Goal: Information Seeking & Learning: Learn about a topic

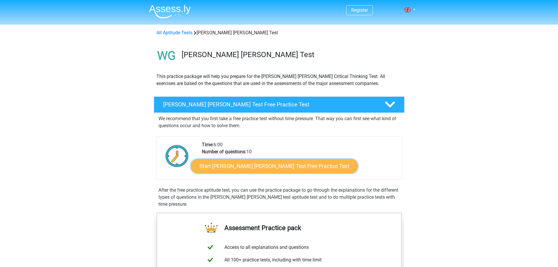
click at [289, 164] on link "Start Watson Glaser Test Free Practice Test" at bounding box center [274, 166] width 167 height 14
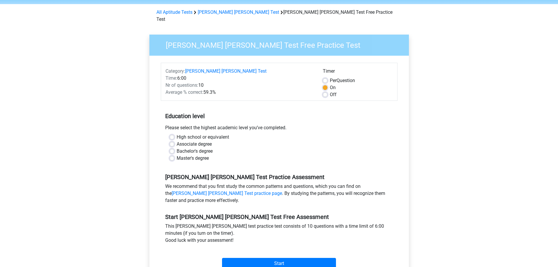
scroll to position [29, 0]
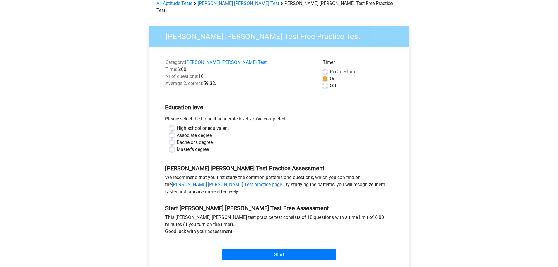
click at [196, 139] on label "Bachelor's degree" at bounding box center [195, 142] width 36 height 7
click at [174, 139] on input "Bachelor's degree" at bounding box center [172, 142] width 5 height 6
radio input "true"
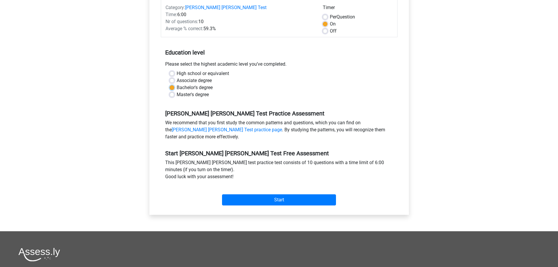
scroll to position [88, 0]
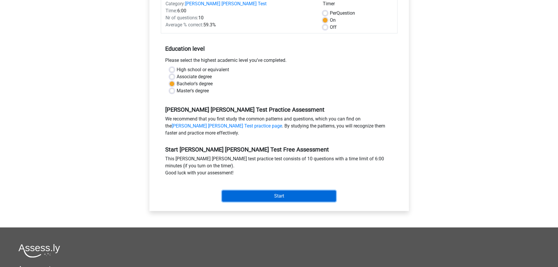
click at [272, 190] on input "Start" at bounding box center [279, 195] width 114 height 11
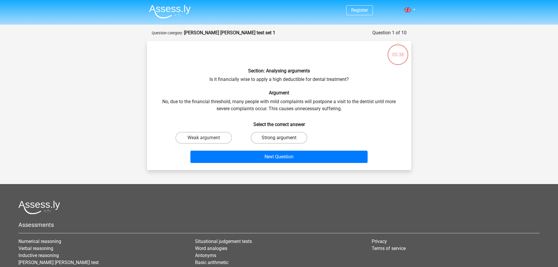
click at [284, 137] on label "Strong argument" at bounding box center [279, 138] width 57 height 12
click at [283, 138] on input "Strong argument" at bounding box center [281, 140] width 4 height 4
radio input "true"
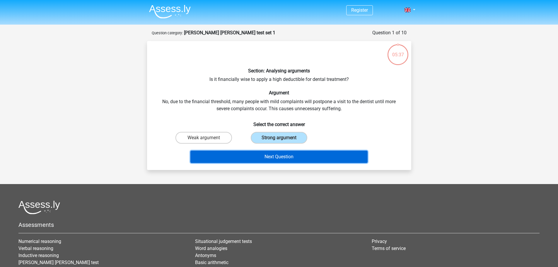
click at [281, 156] on button "Next Question" at bounding box center [278, 157] width 177 height 12
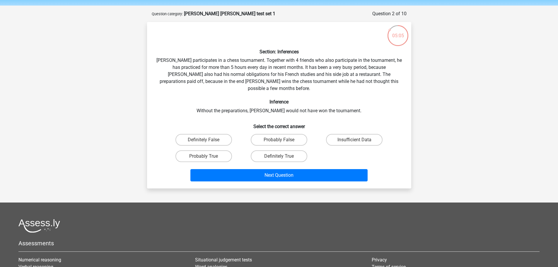
scroll to position [29, 0]
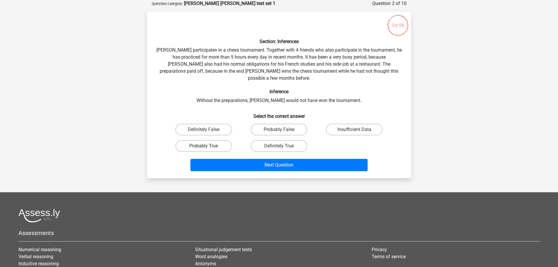
click at [224, 141] on label "Probably True" at bounding box center [203, 146] width 57 height 12
click at [207, 146] on input "Probably True" at bounding box center [206, 148] width 4 height 4
radio input "true"
click at [259, 143] on label "Definitely True" at bounding box center [279, 146] width 57 height 12
click at [279, 146] on input "Definitely True" at bounding box center [281, 148] width 4 height 4
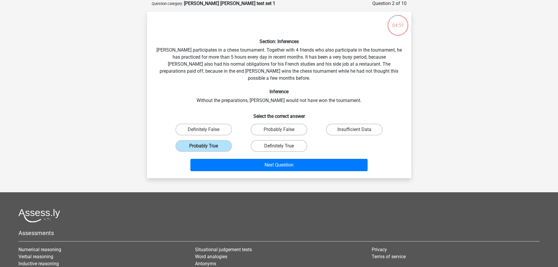
radio input "true"
click at [216, 144] on label "Probably True" at bounding box center [203, 146] width 57 height 12
click at [207, 146] on input "Probably True" at bounding box center [206, 148] width 4 height 4
radio input "true"
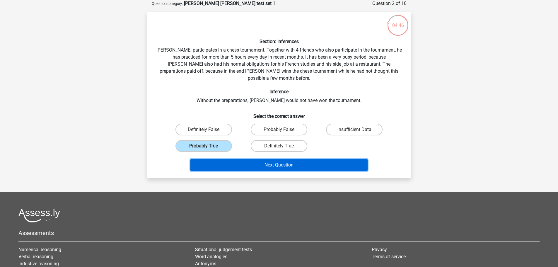
click at [222, 159] on button "Next Question" at bounding box center [278, 165] width 177 height 12
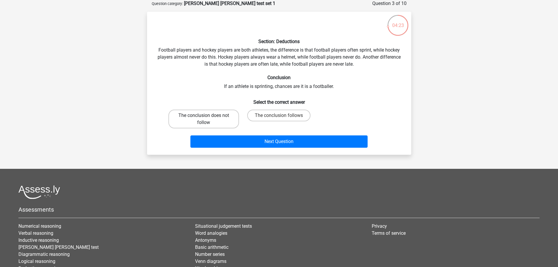
click at [223, 117] on label "The conclusion does not follow" at bounding box center [203, 119] width 71 height 19
click at [207, 117] on input "The conclusion does not follow" at bounding box center [206, 117] width 4 height 4
radio input "true"
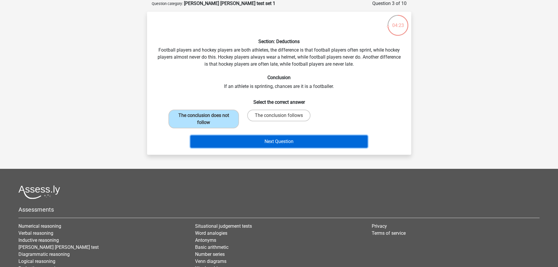
click at [270, 139] on button "Next Question" at bounding box center [278, 141] width 177 height 12
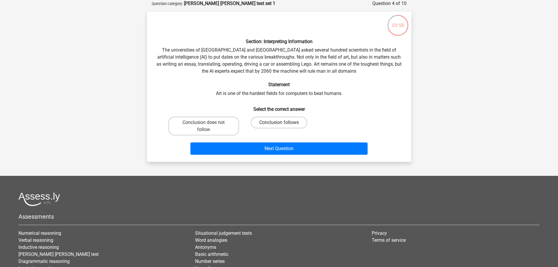
click at [266, 123] on label "Conclusion follows" at bounding box center [279, 123] width 57 height 12
click at [279, 123] on input "Conclusion follows" at bounding box center [281, 124] width 4 height 4
radio input "true"
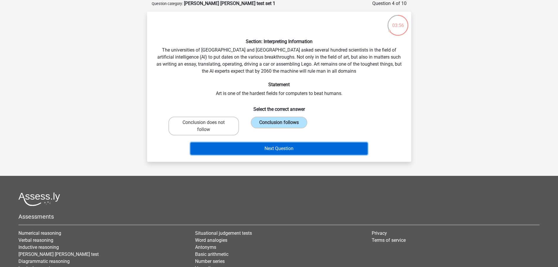
click at [271, 151] on button "Next Question" at bounding box center [278, 148] width 177 height 12
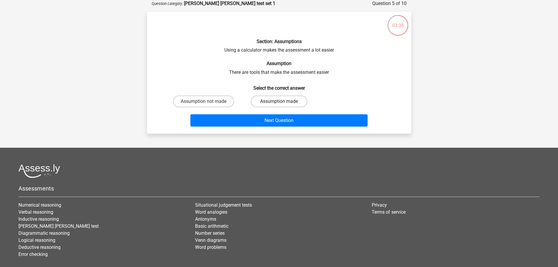
click at [276, 105] on label "Assumption made" at bounding box center [279, 102] width 57 height 12
click at [279, 105] on input "Assumption made" at bounding box center [281, 103] width 4 height 4
radio input "true"
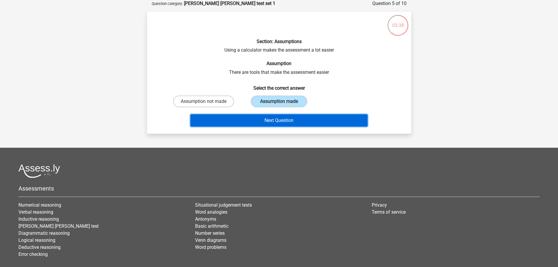
click at [276, 117] on button "Next Question" at bounding box center [278, 120] width 177 height 12
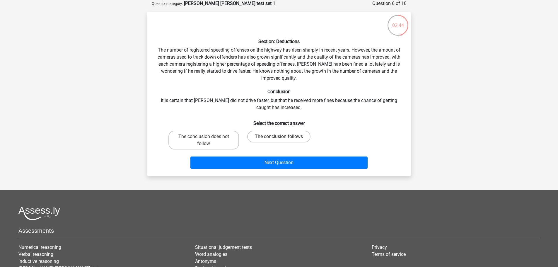
click at [274, 135] on label "The conclusion follows" at bounding box center [278, 137] width 63 height 12
click at [279, 137] on input "The conclusion follows" at bounding box center [281, 139] width 4 height 4
radio input "true"
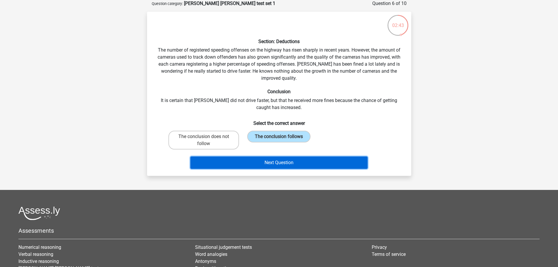
click at [271, 161] on button "Next Question" at bounding box center [278, 162] width 177 height 12
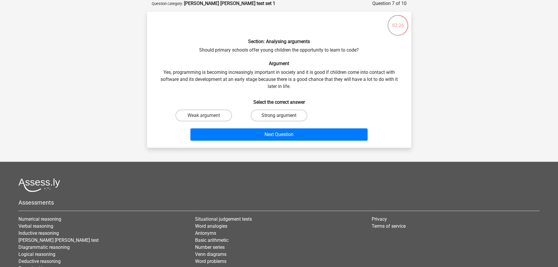
click at [285, 113] on label "Strong argument" at bounding box center [279, 116] width 57 height 12
click at [283, 115] on input "Strong argument" at bounding box center [281, 117] width 4 height 4
radio input "true"
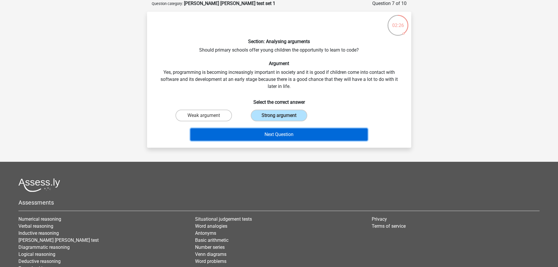
click at [281, 135] on button "Next Question" at bounding box center [278, 134] width 177 height 12
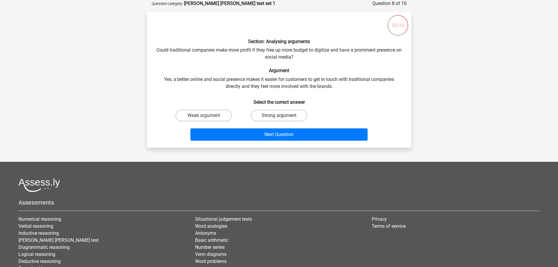
click at [285, 117] on label "Strong argument" at bounding box center [279, 116] width 57 height 12
click at [283, 117] on input "Strong argument" at bounding box center [281, 117] width 4 height 4
radio input "true"
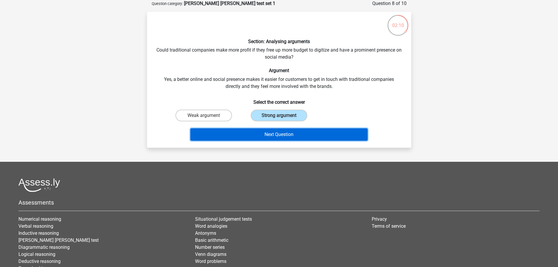
click at [282, 131] on button "Next Question" at bounding box center [278, 134] width 177 height 12
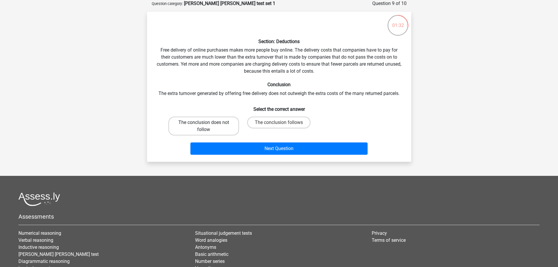
click at [216, 122] on label "The conclusion does not follow" at bounding box center [203, 126] width 71 height 19
click at [207, 122] on input "The conclusion does not follow" at bounding box center [206, 124] width 4 height 4
radio input "true"
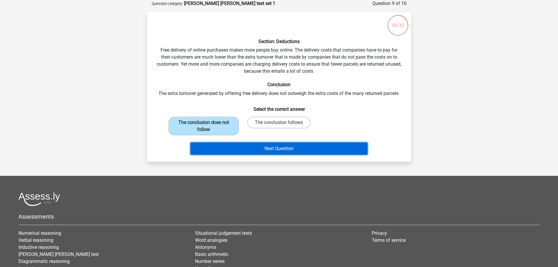
click at [248, 145] on button "Next Question" at bounding box center [278, 148] width 177 height 12
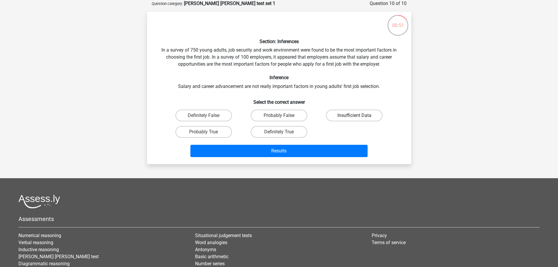
click at [343, 115] on label "Insufficient Data" at bounding box center [354, 116] width 57 height 12
click at [355, 115] on input "Insufficient Data" at bounding box center [357, 117] width 4 height 4
radio input "true"
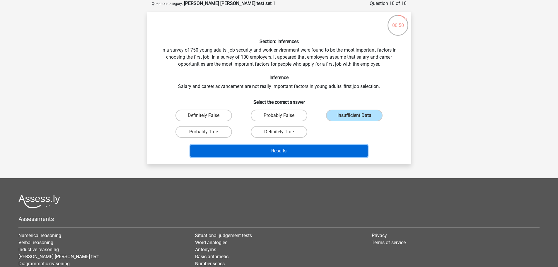
click at [301, 147] on button "Results" at bounding box center [278, 151] width 177 height 12
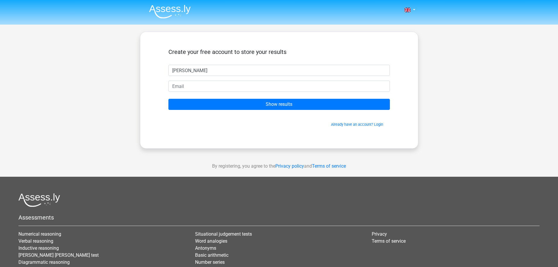
type input "pieter"
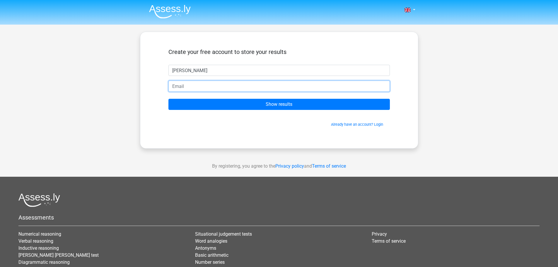
click at [234, 92] on input "email" at bounding box center [278, 86] width 221 height 11
type input "pieterjan.debbaut24@gmail.com"
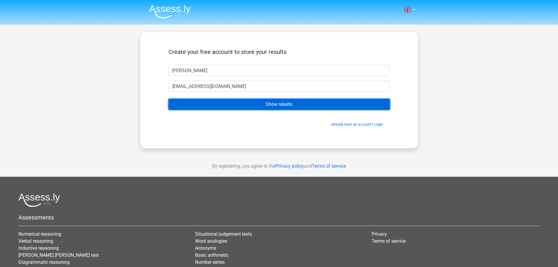
click at [243, 103] on input "Show results" at bounding box center [278, 104] width 221 height 11
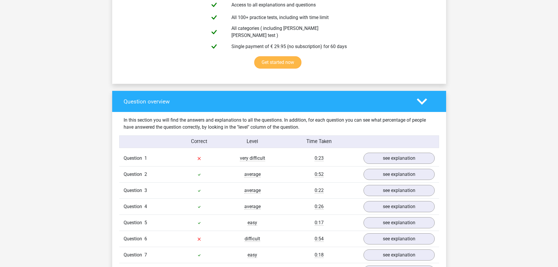
scroll to position [381, 0]
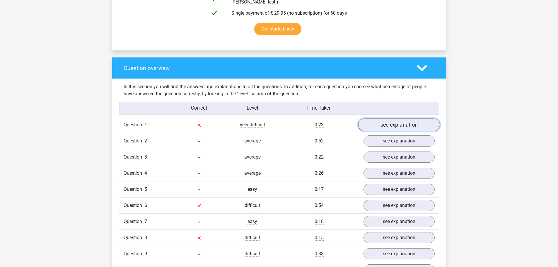
click at [373, 120] on link "see explanation" at bounding box center [399, 125] width 82 height 13
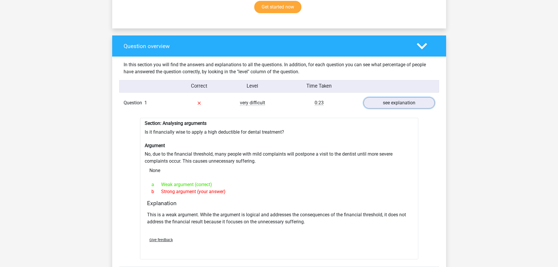
scroll to position [439, 0]
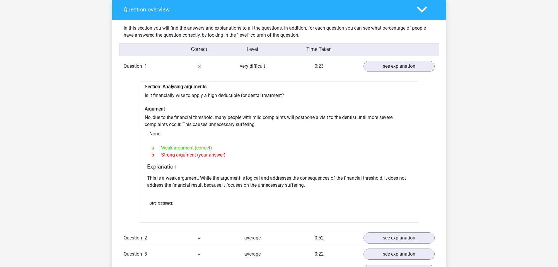
click at [419, 8] on icon at bounding box center [422, 9] width 10 height 10
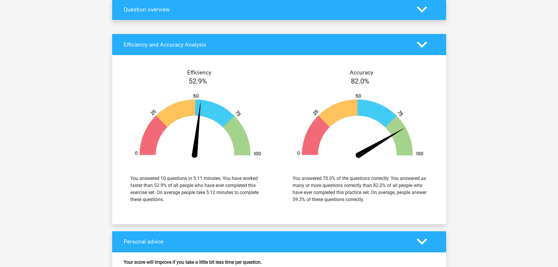
click at [428, 6] on div at bounding box center [426, 9] width 27 height 10
click at [423, 6] on polygon at bounding box center [422, 9] width 10 height 6
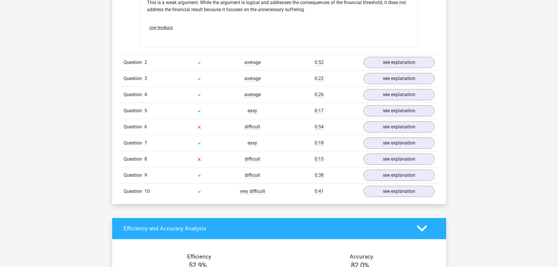
scroll to position [615, 0]
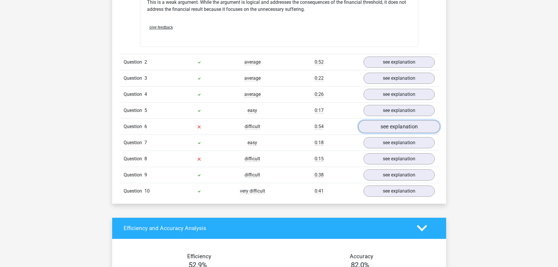
click at [374, 122] on link "see explanation" at bounding box center [399, 126] width 82 height 13
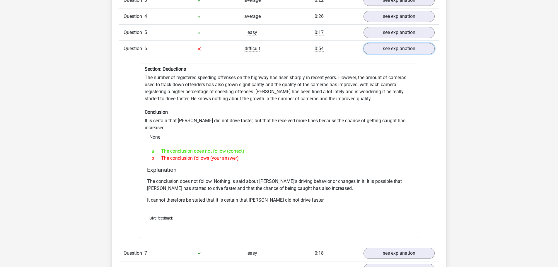
scroll to position [703, 0]
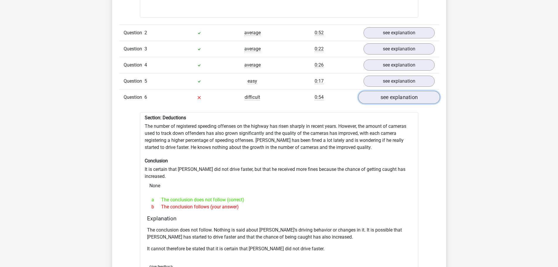
click at [376, 95] on link "see explanation" at bounding box center [399, 97] width 82 height 13
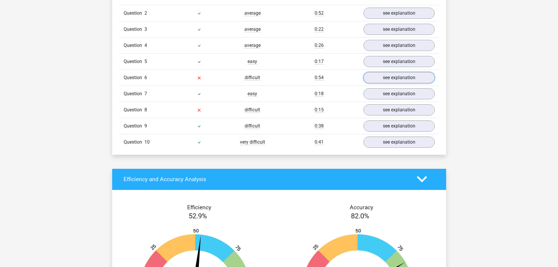
scroll to position [674, 0]
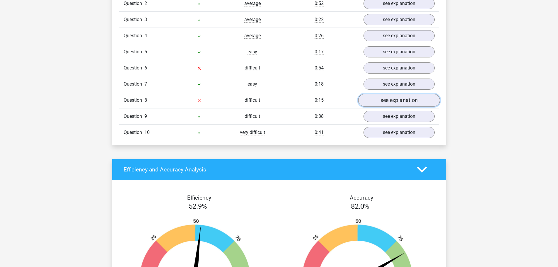
click at [374, 95] on link "see explanation" at bounding box center [399, 100] width 82 height 13
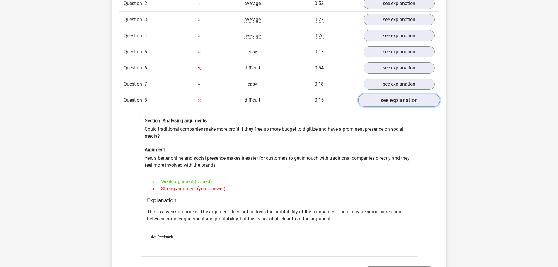
click at [373, 95] on link "see explanation" at bounding box center [399, 100] width 82 height 13
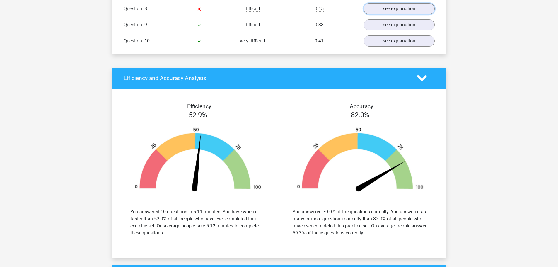
scroll to position [791, 0]
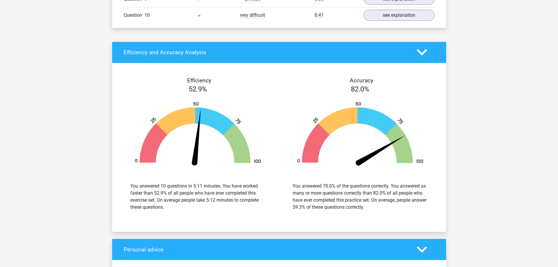
click at [422, 49] on icon at bounding box center [422, 52] width 10 height 10
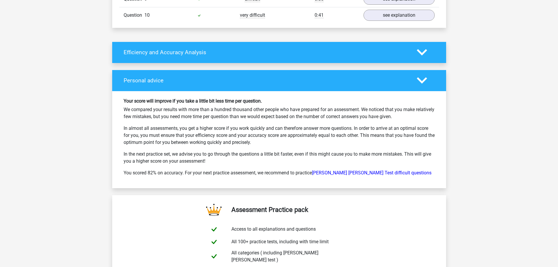
click at [419, 75] on icon at bounding box center [422, 80] width 10 height 10
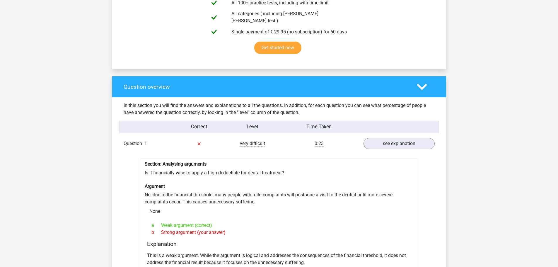
click at [419, 84] on icon at bounding box center [422, 87] width 10 height 10
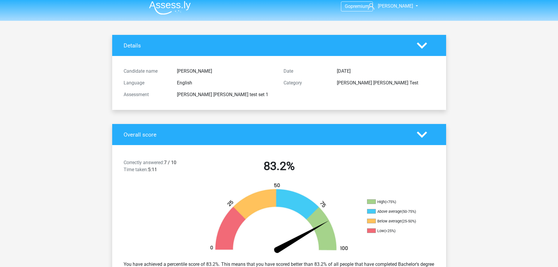
scroll to position [59, 0]
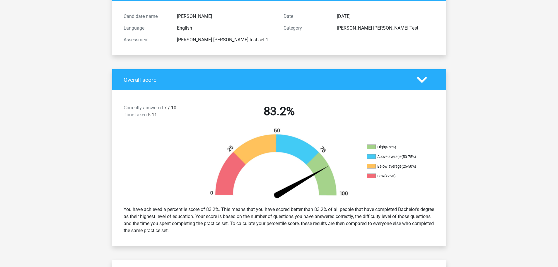
drag, startPoint x: 424, startPoint y: 79, endPoint x: 414, endPoint y: 81, distance: 10.1
click at [424, 79] on polygon at bounding box center [422, 79] width 10 height 6
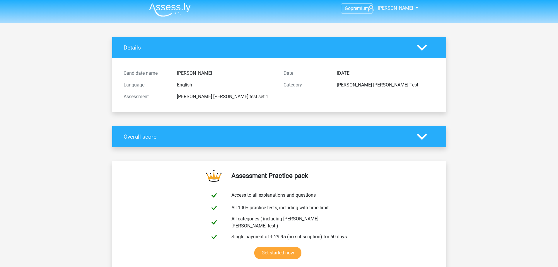
scroll to position [0, 0]
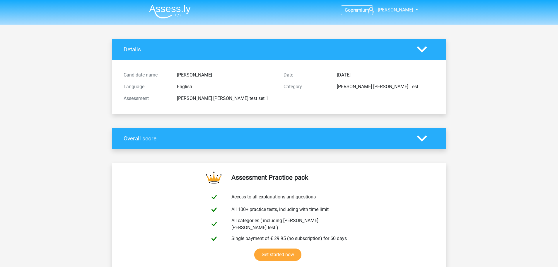
click at [424, 52] on icon at bounding box center [422, 49] width 10 height 10
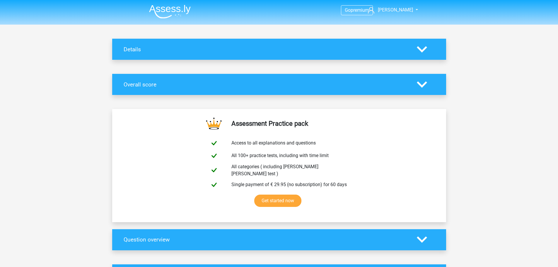
click at [424, 52] on icon at bounding box center [422, 49] width 10 height 10
